Goal: Navigation & Orientation: Find specific page/section

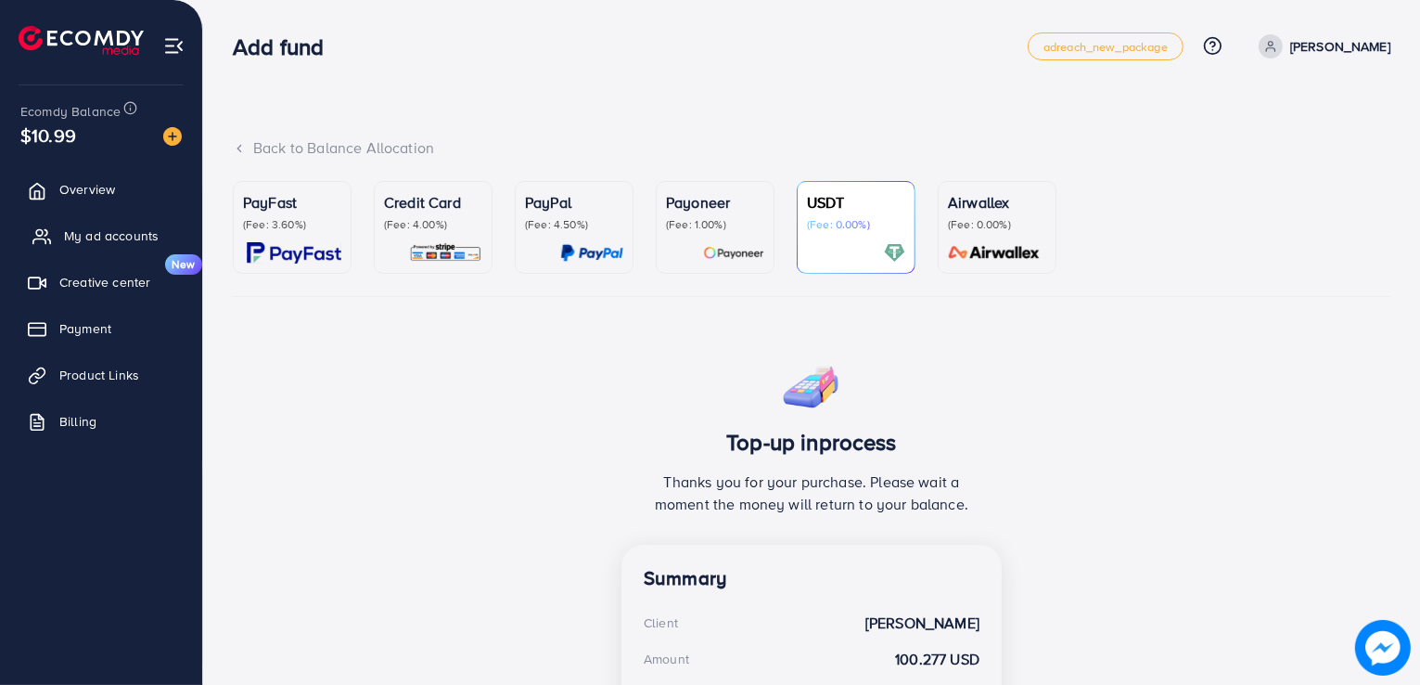
click at [37, 234] on icon at bounding box center [41, 236] width 19 height 19
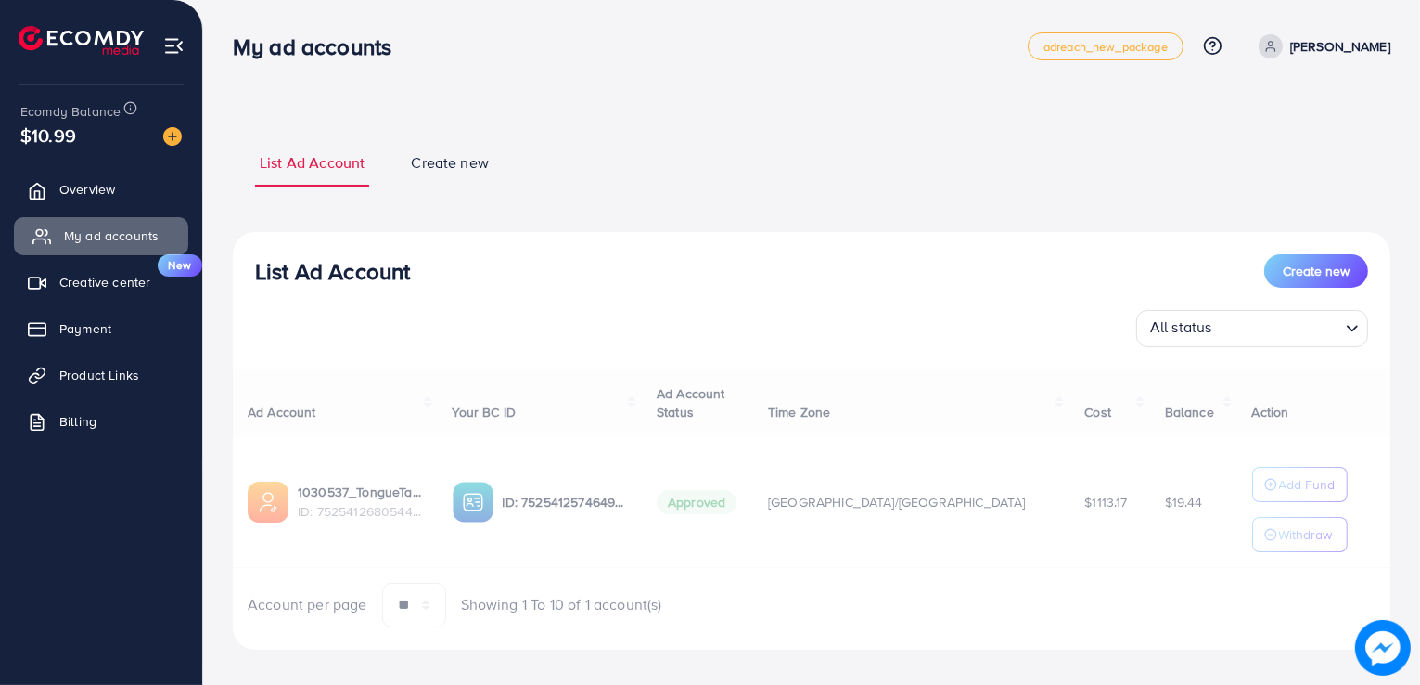
click at [37, 234] on icon at bounding box center [41, 236] width 19 height 19
